Goal: Transaction & Acquisition: Book appointment/travel/reservation

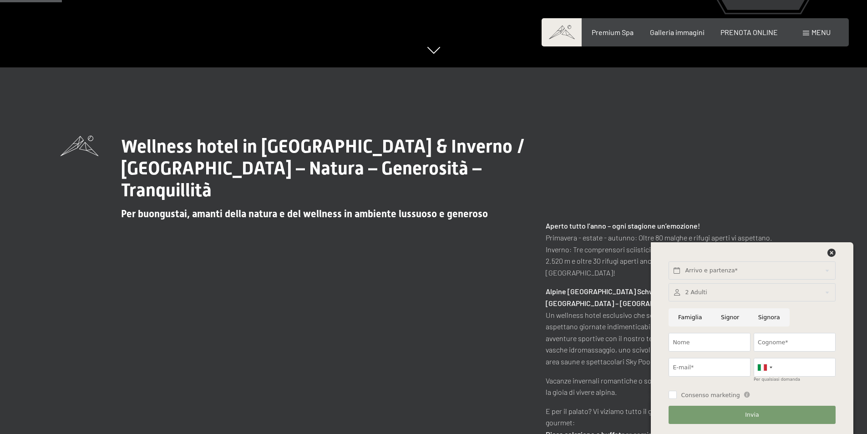
scroll to position [364, 0]
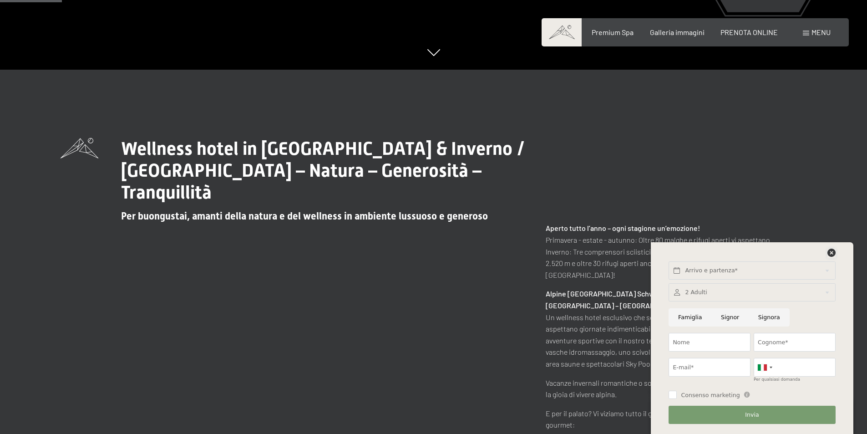
drag, startPoint x: 831, startPoint y: 254, endPoint x: 793, endPoint y: 230, distance: 45.2
click at [831, 253] on icon at bounding box center [831, 252] width 8 height 8
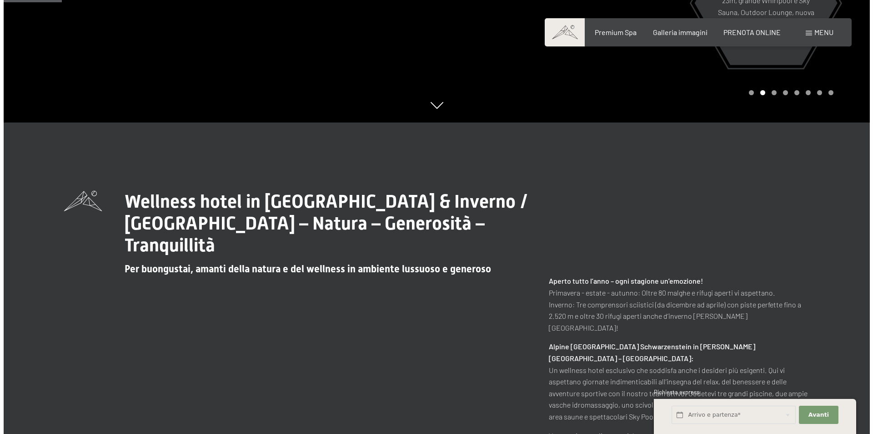
scroll to position [182, 0]
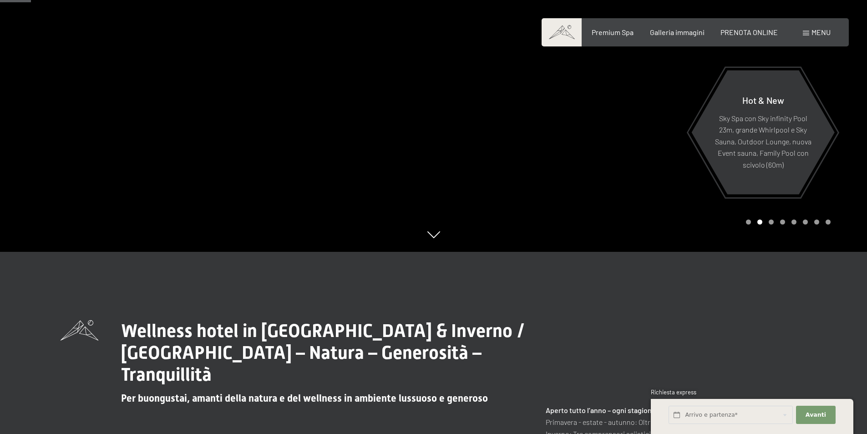
click at [808, 34] on span at bounding box center [806, 33] width 6 height 5
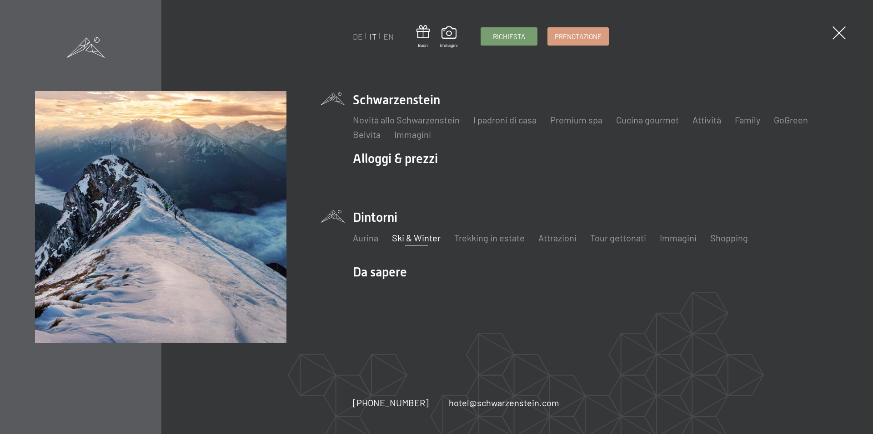
click at [414, 236] on link "Ski & Winter" at bounding box center [416, 237] width 49 height 11
click at [417, 237] on link "Ski & Winter" at bounding box center [416, 237] width 49 height 11
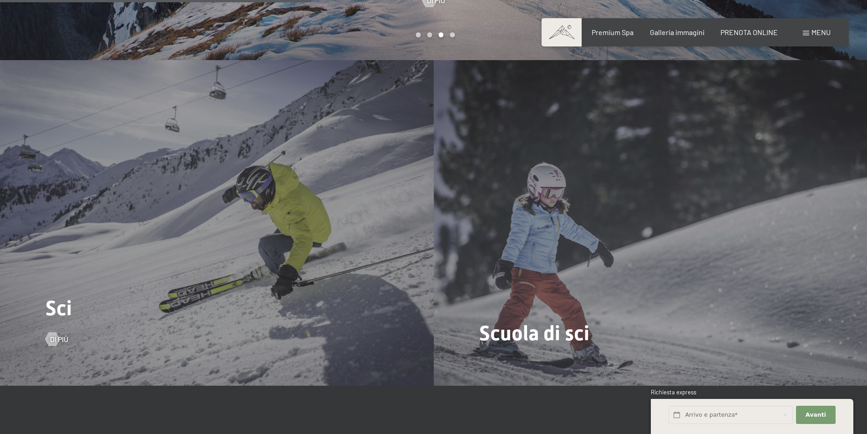
scroll to position [1228, 0]
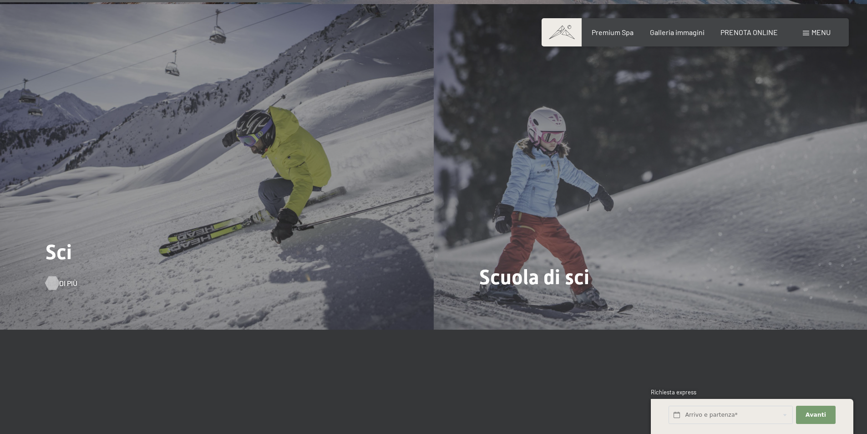
click at [55, 281] on div at bounding box center [52, 283] width 8 height 14
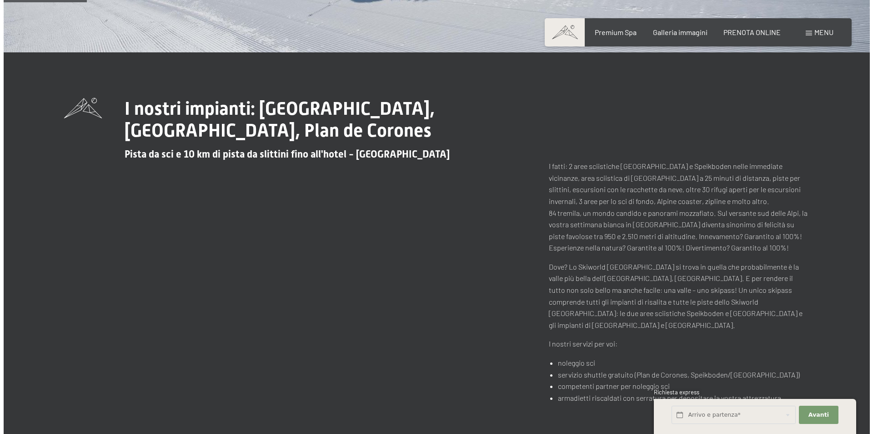
scroll to position [318, 0]
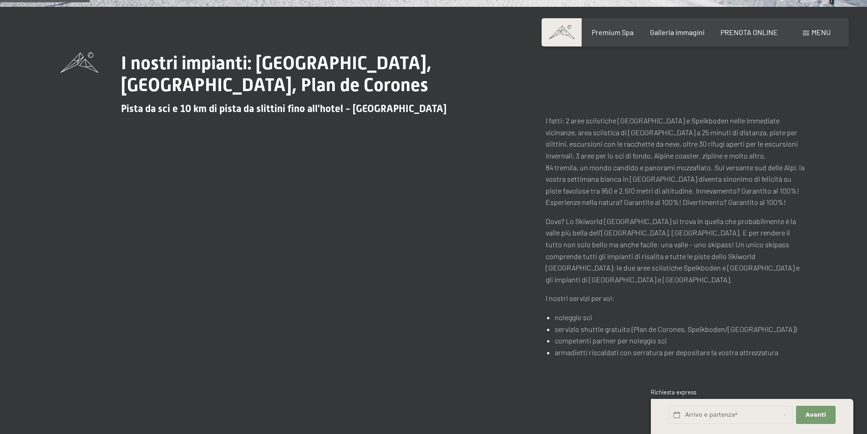
click at [806, 28] on div "Menu" at bounding box center [817, 32] width 28 height 10
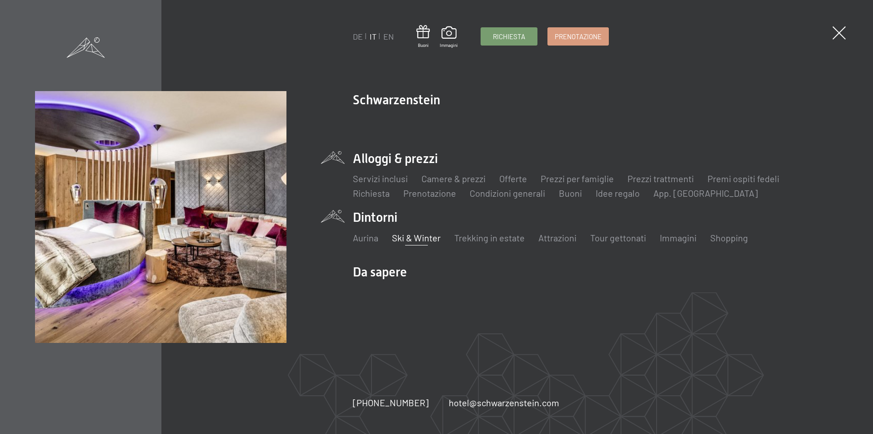
click at [362, 160] on li "Alloggi & prezzi Servizi inclusi Camere & prezzi Lista Offerte Lista Prezzi per…" at bounding box center [595, 175] width 485 height 50
drag, startPoint x: 376, startPoint y: 160, endPoint x: 396, endPoint y: 169, distance: 21.8
click at [377, 160] on li "Alloggi & prezzi Servizi inclusi Camere & prezzi Lista Offerte Lista Prezzi per…" at bounding box center [595, 175] width 485 height 50
click at [459, 177] on link "Camere & prezzi" at bounding box center [454, 178] width 64 height 11
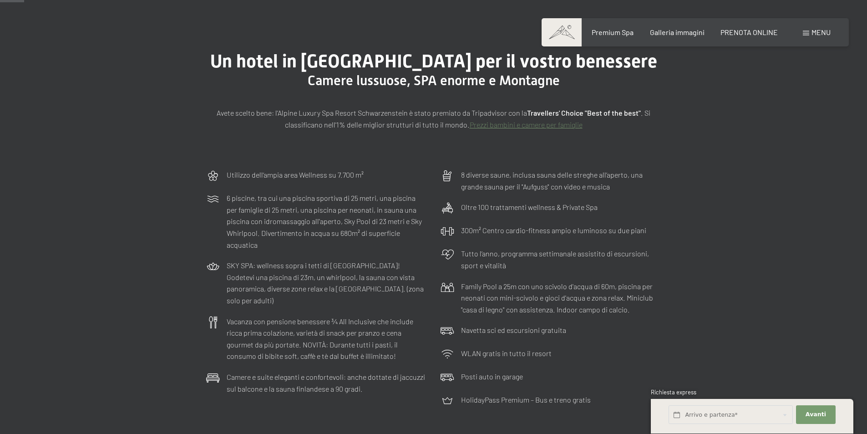
scroll to position [91, 0]
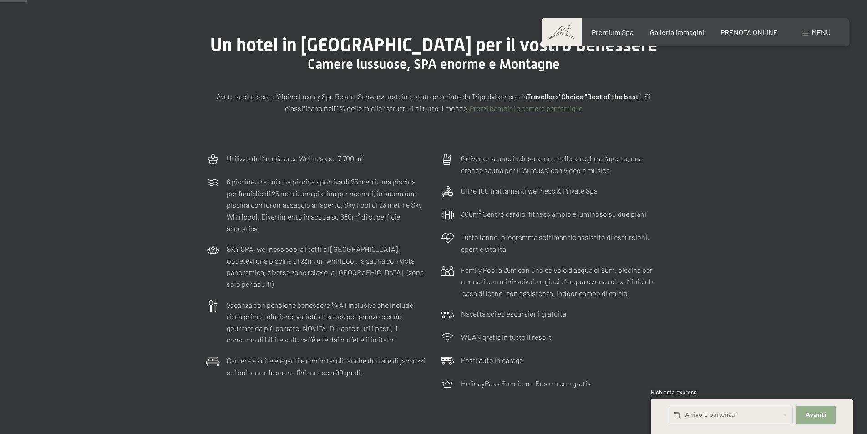
click at [819, 412] on span "Avanti" at bounding box center [815, 414] width 20 height 8
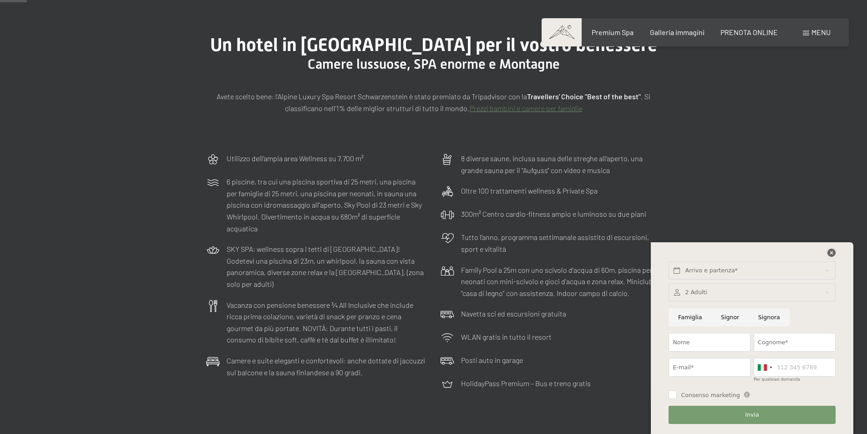
click at [829, 251] on icon at bounding box center [831, 252] width 8 height 8
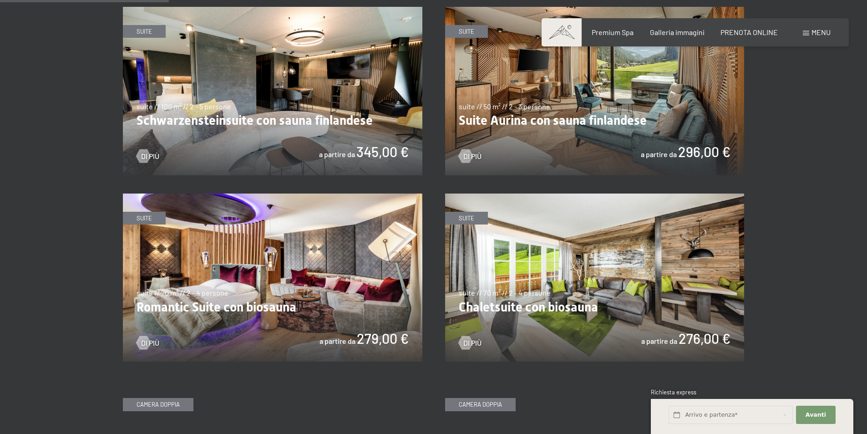
scroll to position [455, 0]
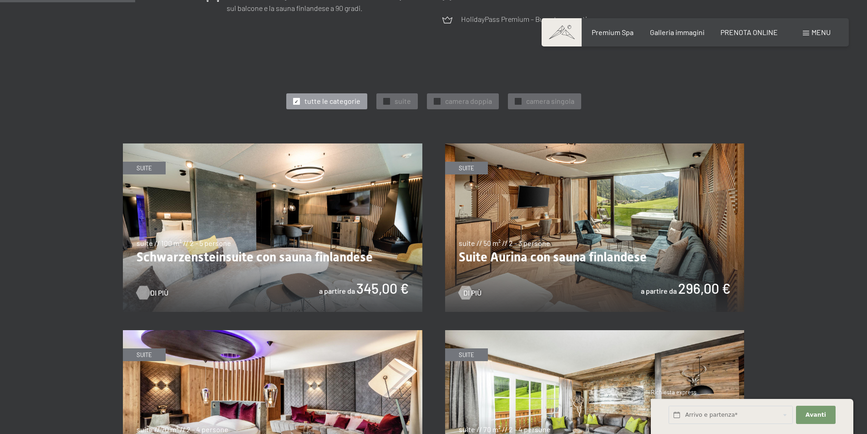
click at [139, 292] on div at bounding box center [143, 293] width 8 height 14
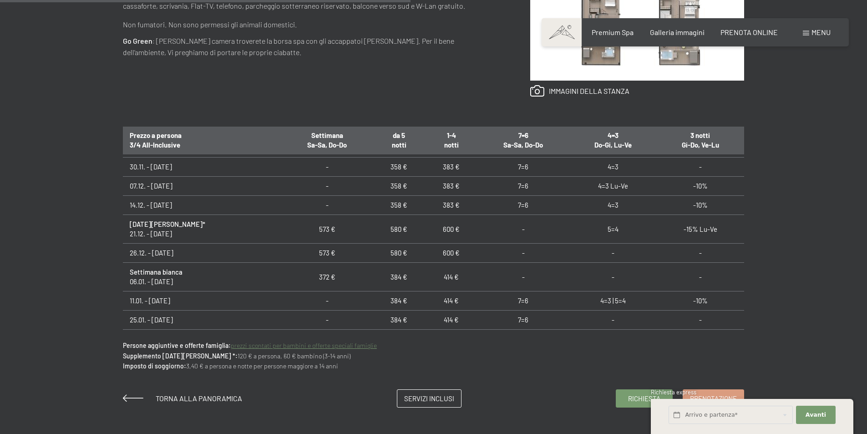
scroll to position [546, 0]
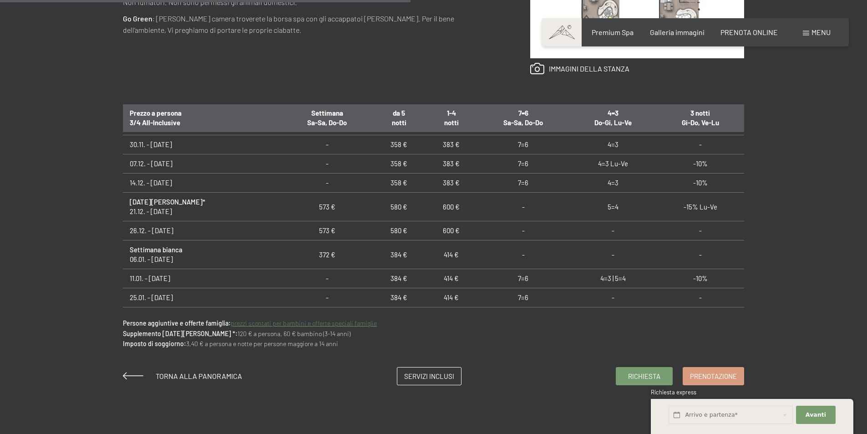
drag, startPoint x: 249, startPoint y: 357, endPoint x: 268, endPoint y: 359, distance: 19.2
click at [266, 359] on div "Richiesta Prenotazione suite // 100 m² // 2 - 5 persone Schwarzensteinsuite con…" at bounding box center [433, 89] width 689 height 592
drag, startPoint x: 330, startPoint y: 368, endPoint x: 328, endPoint y: 359, distance: 8.5
click at [328, 359] on div "Richiesta Prenotazione suite // 100 m² // 2 - 5 persone Schwarzensteinsuite con…" at bounding box center [433, 89] width 689 height 592
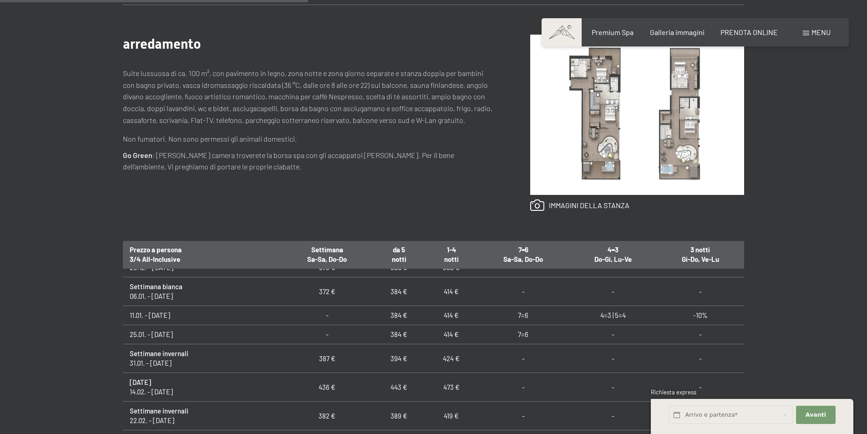
scroll to position [318, 0]
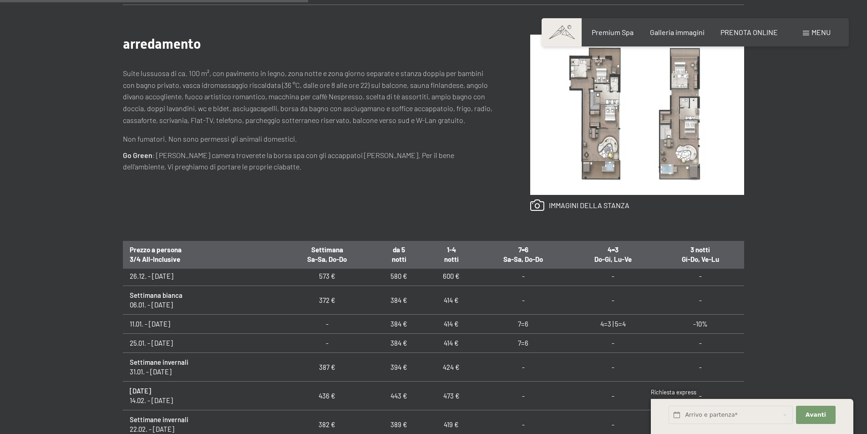
drag, startPoint x: 86, startPoint y: 311, endPoint x: 100, endPoint y: 279, distance: 34.9
click at [89, 273] on div "Richiesta Prenotazione suite // 100 m² // 2 - 5 persone Schwarzensteinsuite con…" at bounding box center [433, 225] width 867 height 592
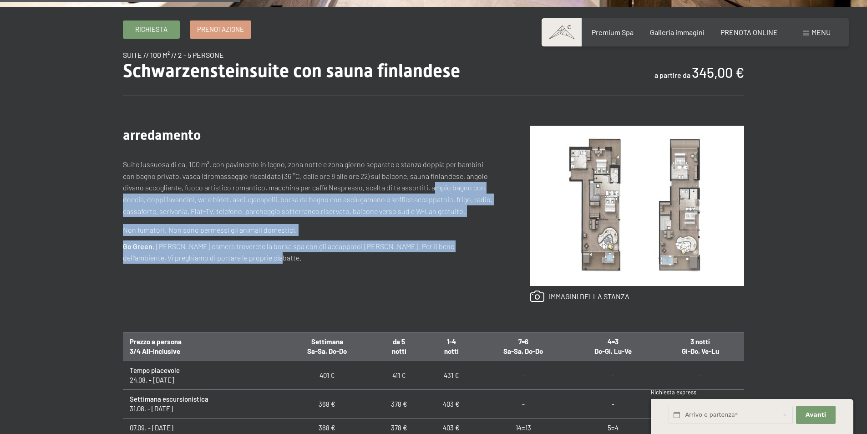
drag, startPoint x: 420, startPoint y: 267, endPoint x: 419, endPoint y: 191, distance: 75.5
click at [413, 188] on div "arredamento Suite lussuosa di ca. 100 m², con pavimento in legno, zona notte e …" at bounding box center [308, 214] width 371 height 177
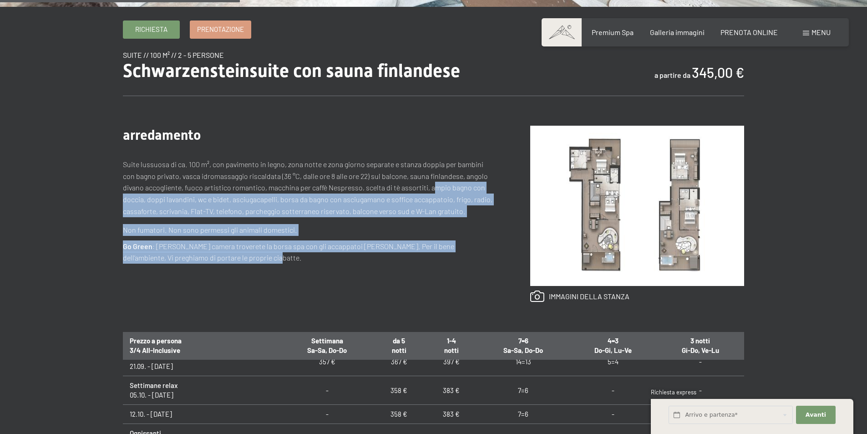
scroll to position [91, 0]
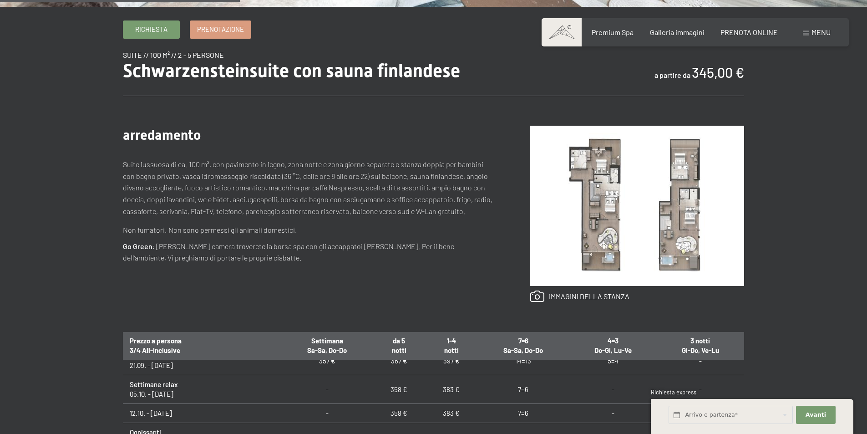
drag, startPoint x: 863, startPoint y: 300, endPoint x: 863, endPoint y: 281, distance: 19.1
click at [863, 288] on div "Richiesta Prenotazione suite // 100 m² // 2 - 5 persone Schwarzensteinsuite con…" at bounding box center [433, 316] width 867 height 592
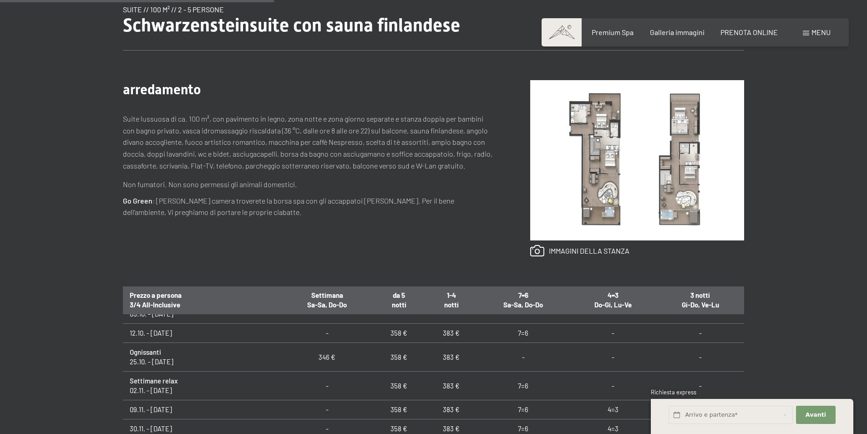
scroll to position [182, 0]
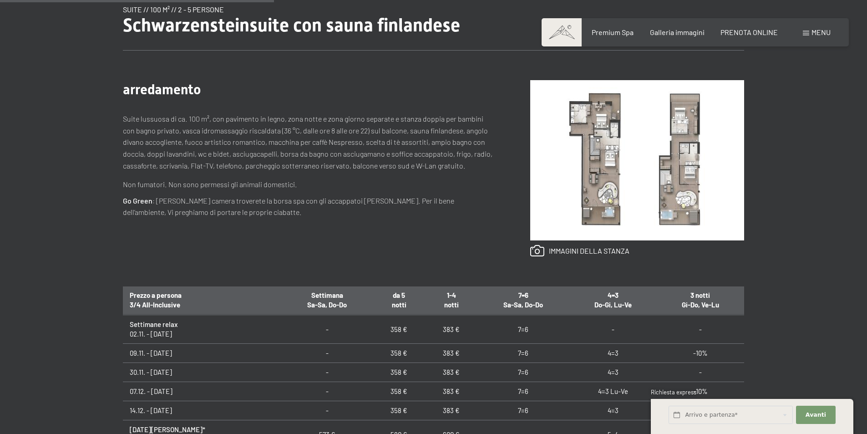
drag, startPoint x: 420, startPoint y: 251, endPoint x: 419, endPoint y: 210, distance: 41.4
click at [419, 210] on div "arredamento Suite lussuosa di ca. 100 m², con pavimento in legno, zona notte e …" at bounding box center [308, 168] width 371 height 177
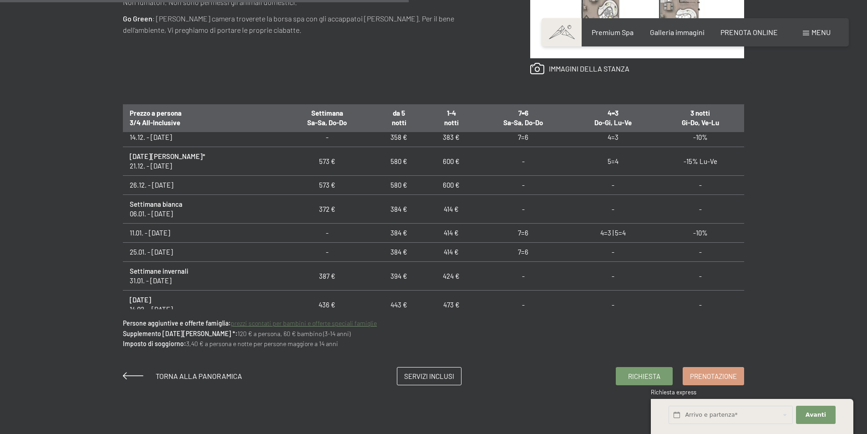
scroll to position [500, 0]
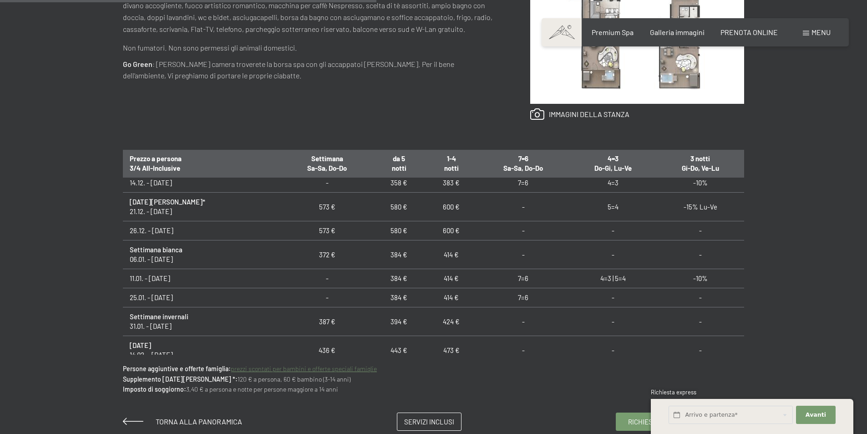
click at [314, 366] on link "prezzi scontati per bambini e offerte speciali famiglie" at bounding box center [304, 368] width 146 height 8
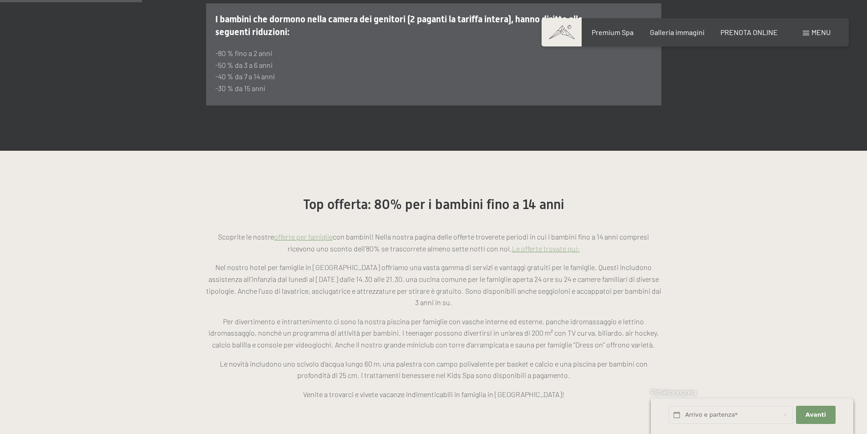
scroll to position [682, 0]
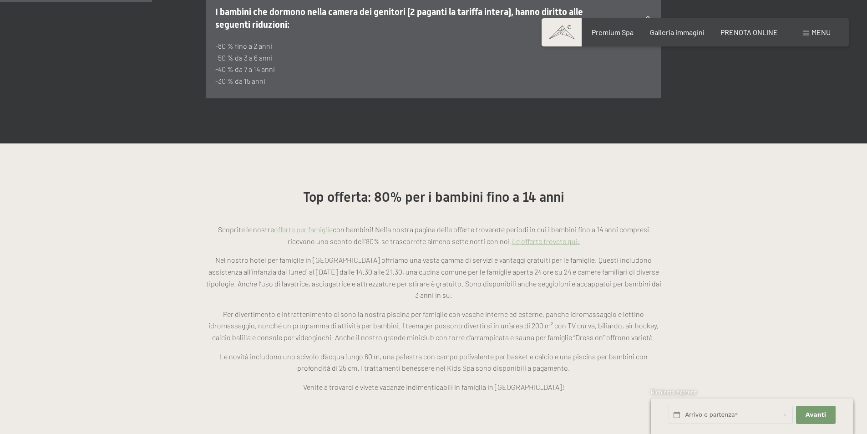
click at [536, 237] on link "Le offerte trovate qui:" at bounding box center [546, 241] width 68 height 9
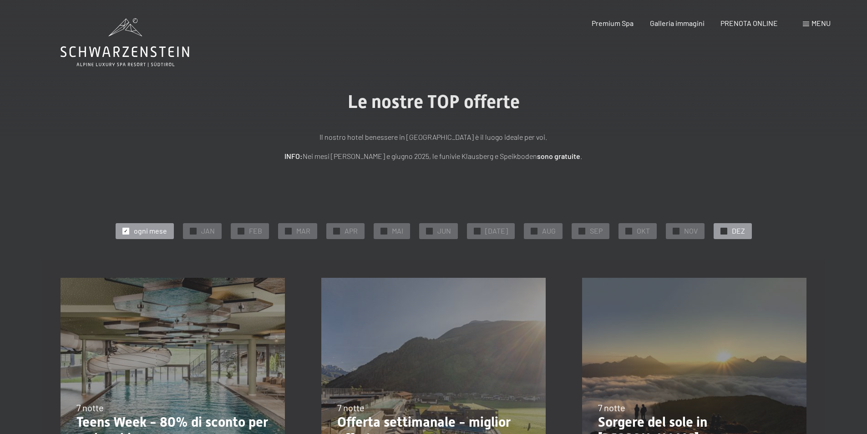
click at [732, 231] on span "DEZ" at bounding box center [738, 231] width 13 height 10
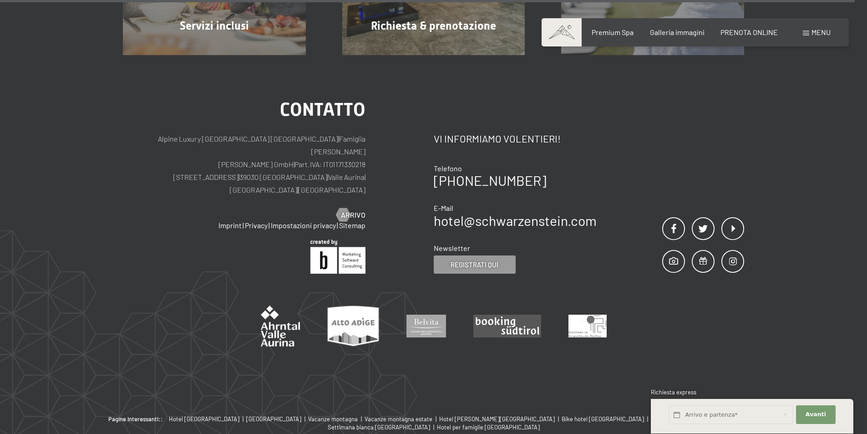
scroll to position [1167, 0]
